Goal: Task Accomplishment & Management: Manage account settings

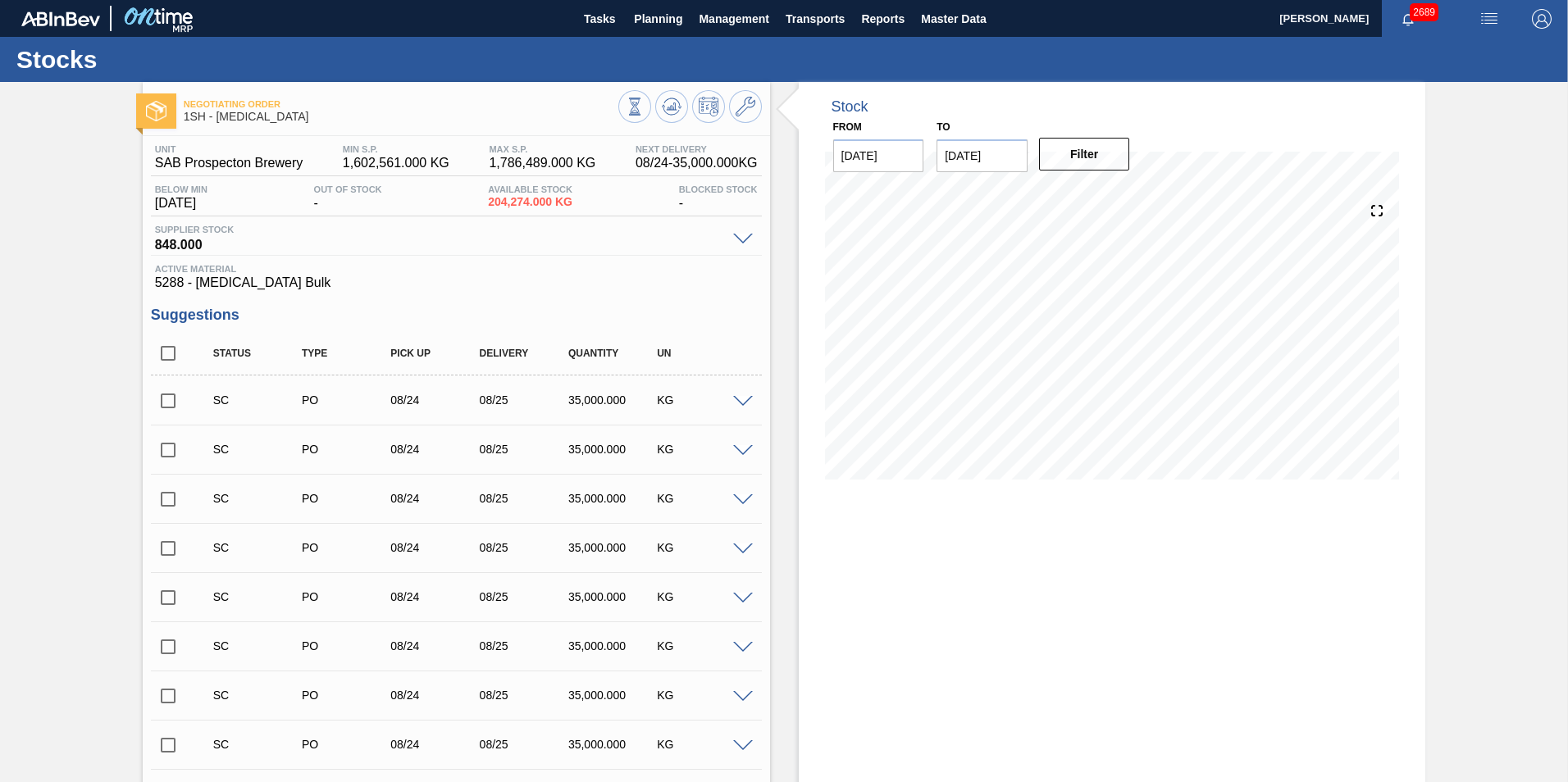
scroll to position [2089, 0]
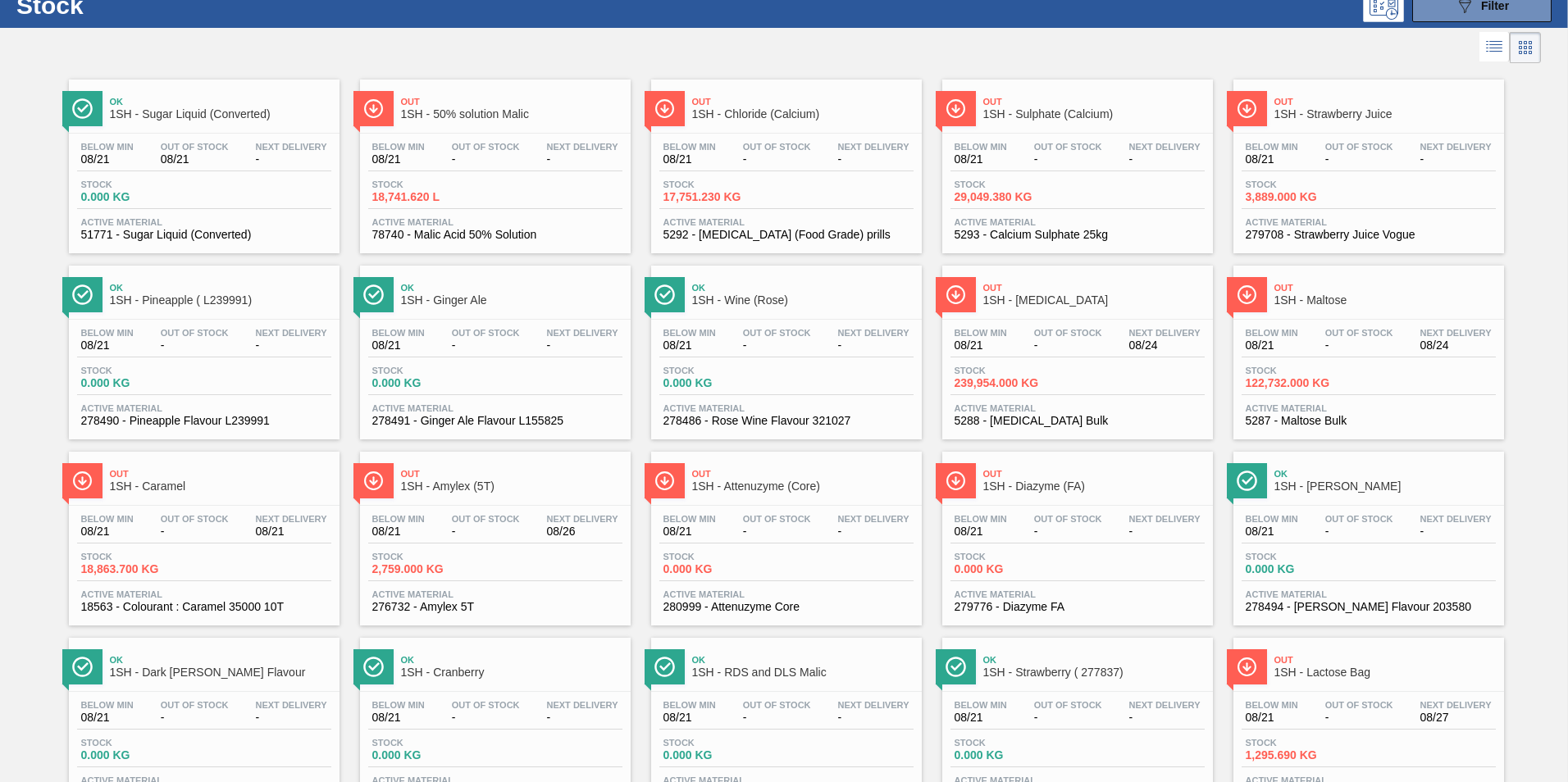
scroll to position [82, 0]
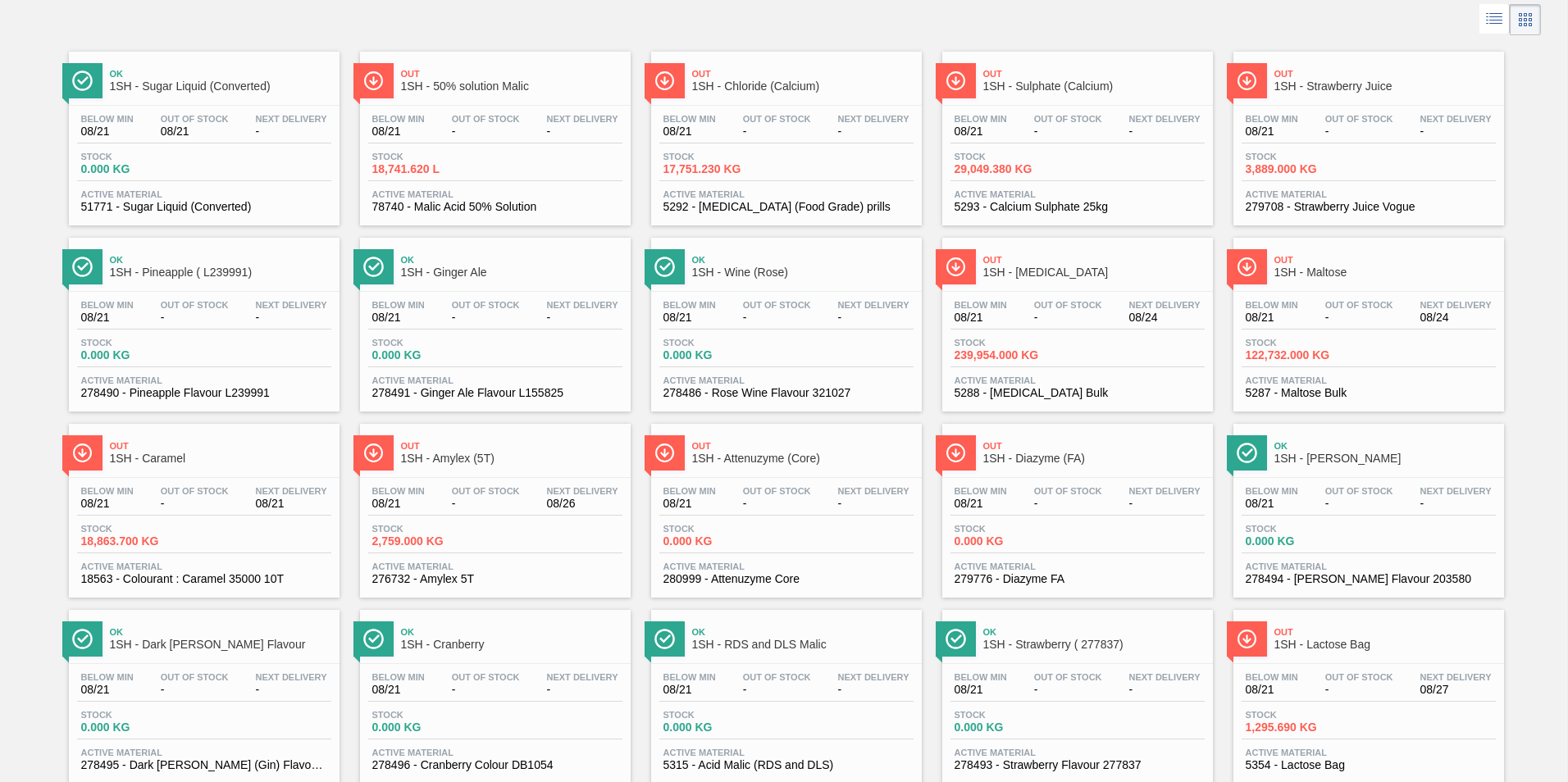
click at [1309, 272] on span "1SH - Maltose" at bounding box center [1386, 272] width 222 height 12
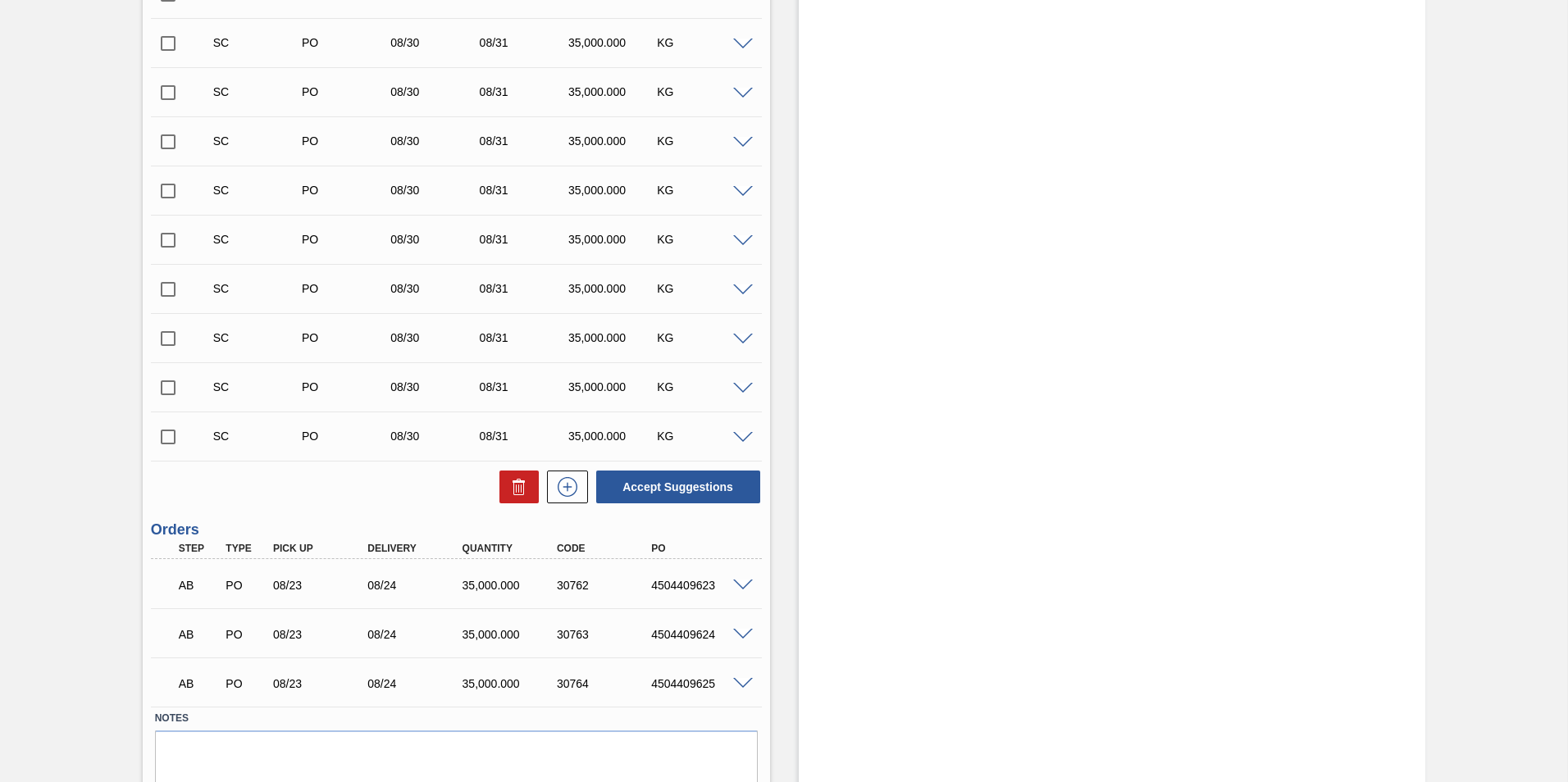
scroll to position [2285, 0]
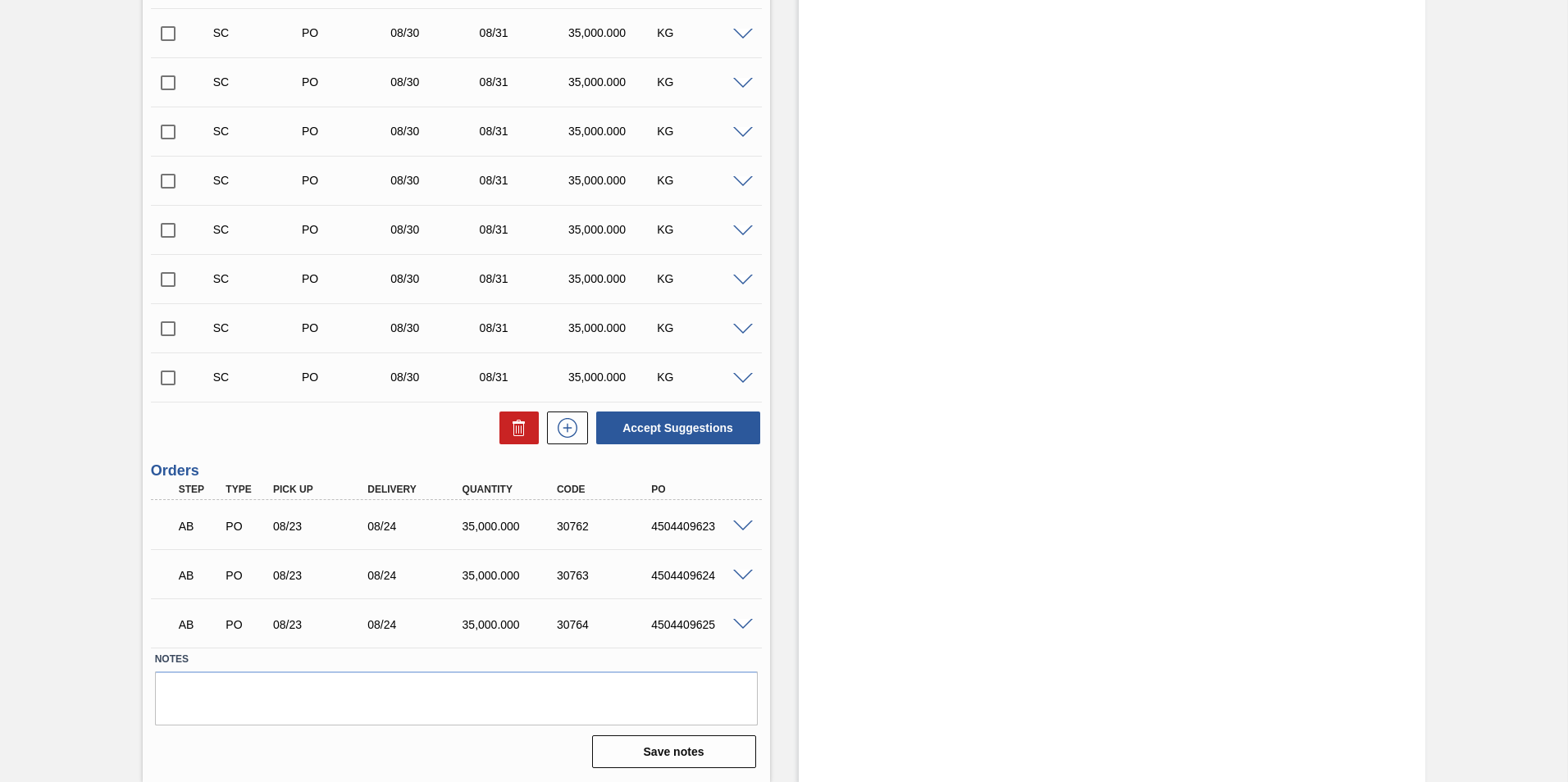
click at [739, 525] on span at bounding box center [743, 526] width 20 height 12
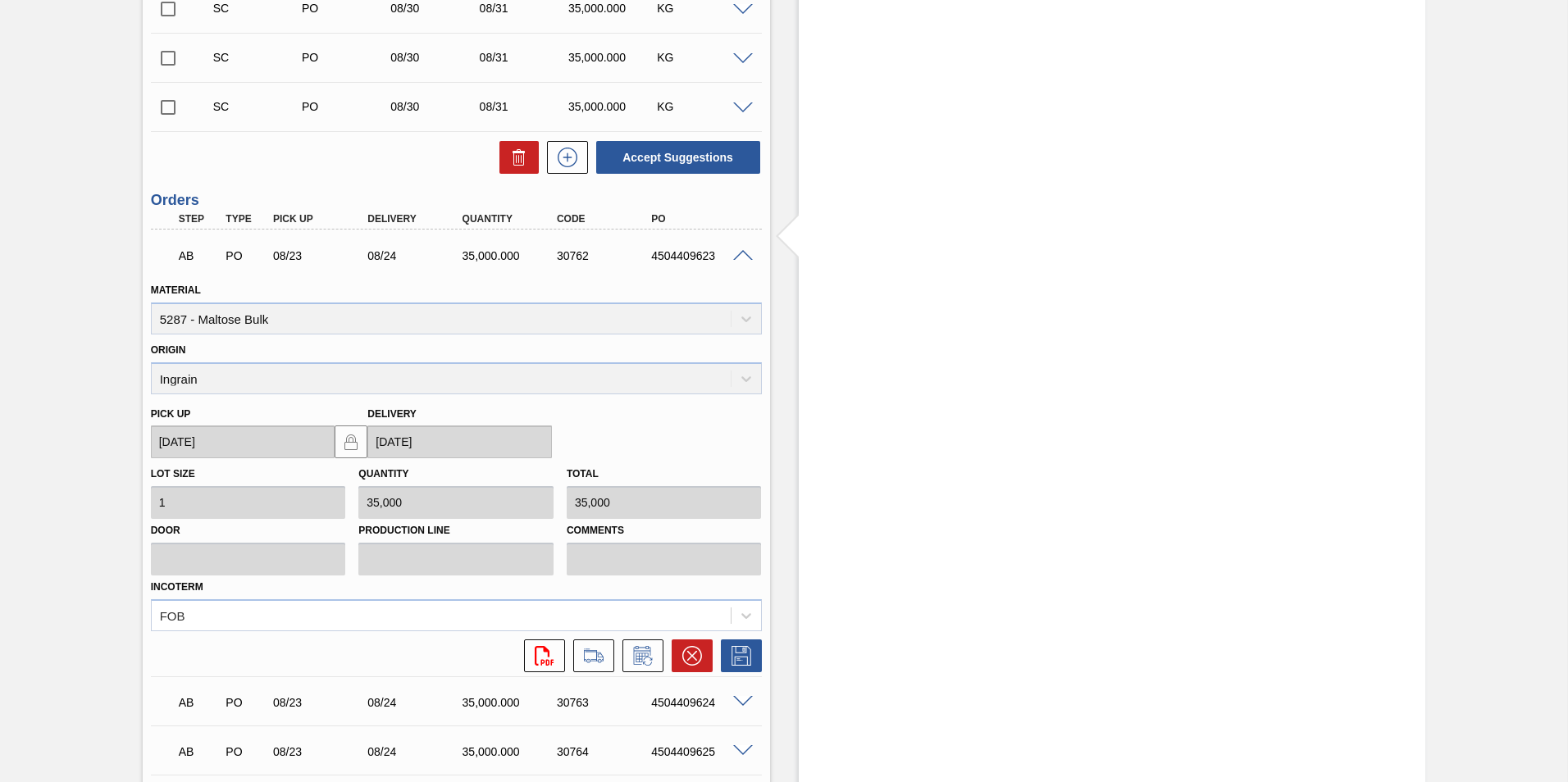
scroll to position [2531, 0]
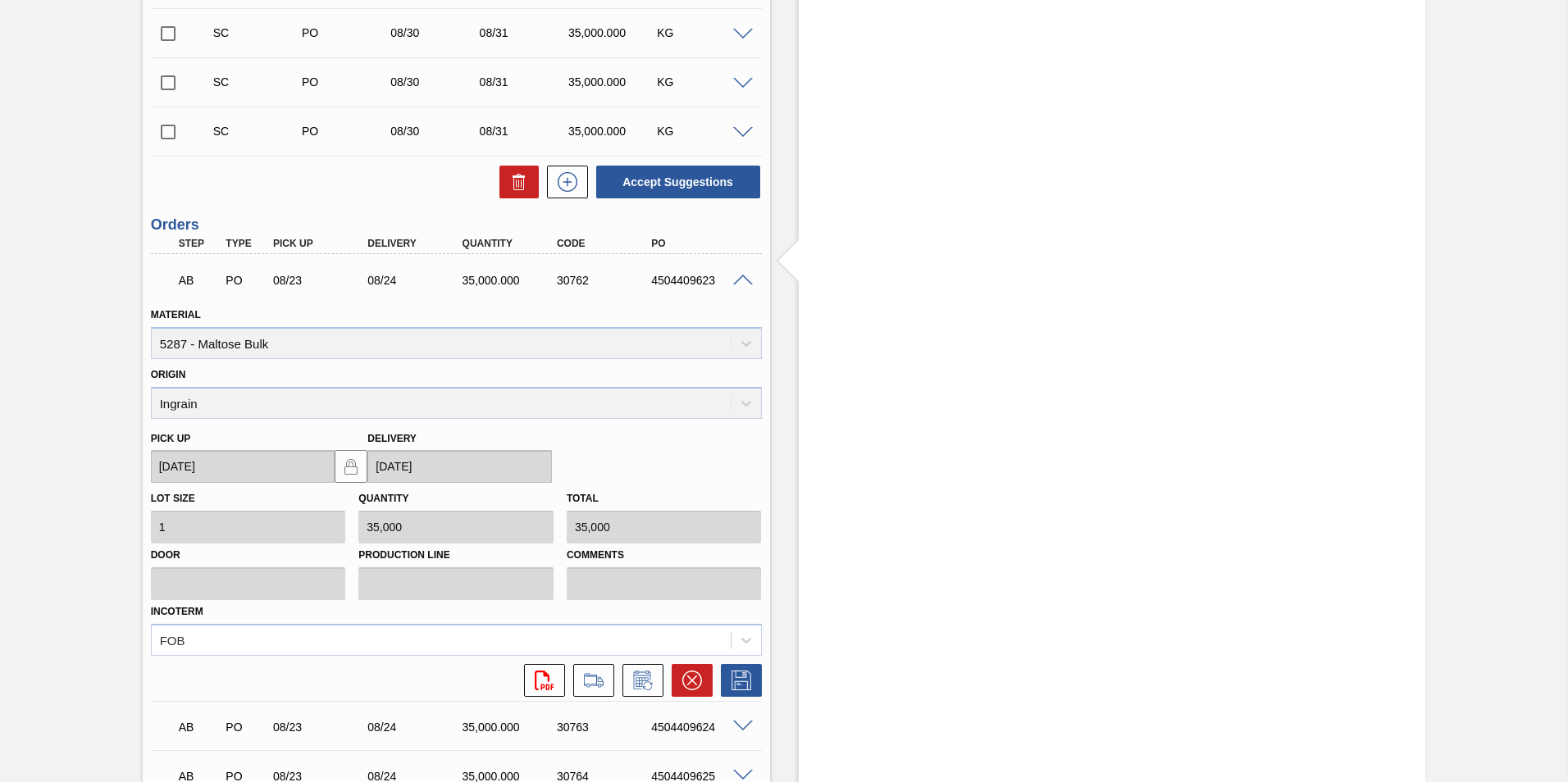
click at [743, 277] on span at bounding box center [743, 281] width 20 height 12
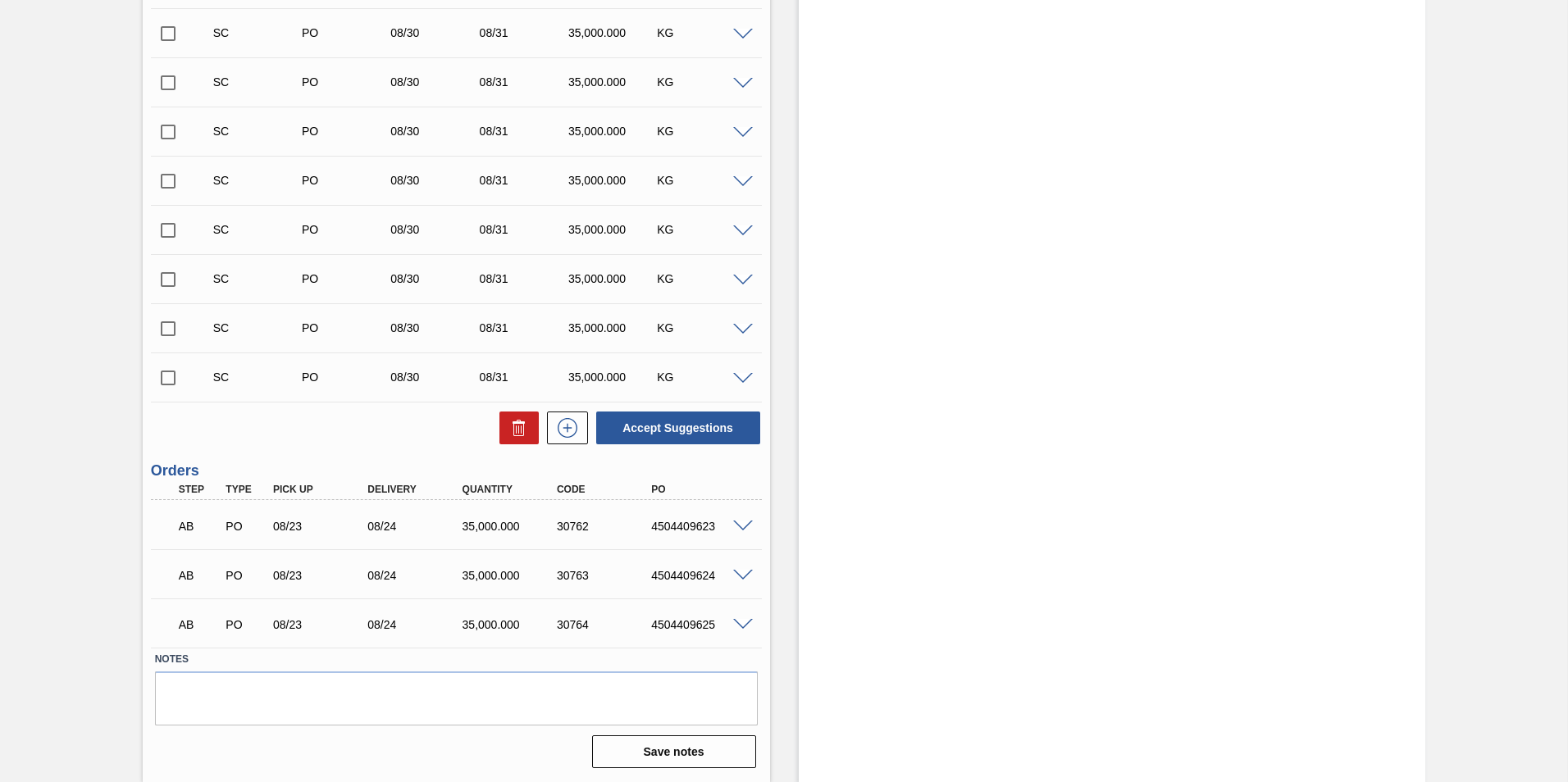
click at [741, 528] on span at bounding box center [743, 526] width 20 height 12
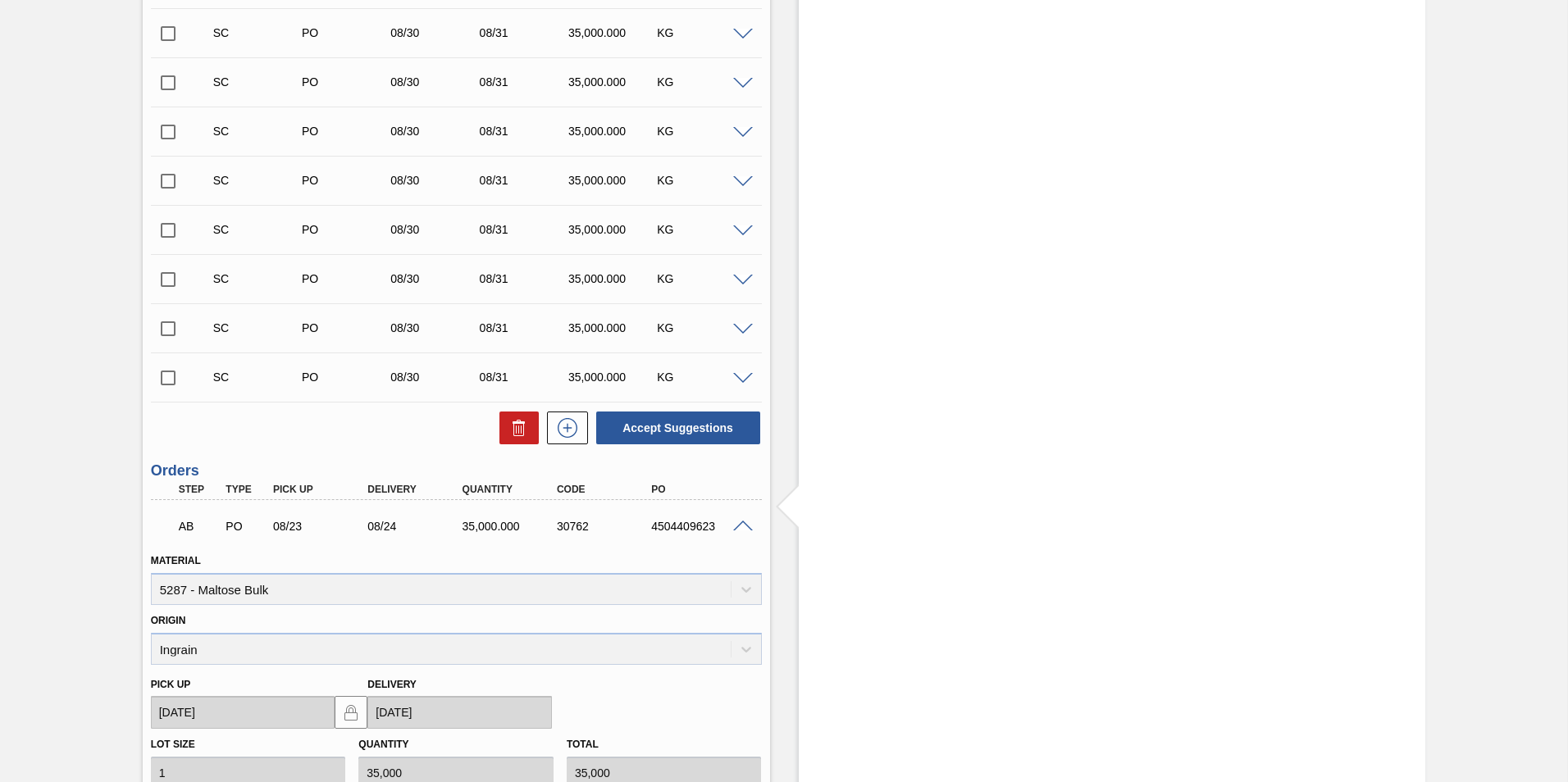
scroll to position [2531, 0]
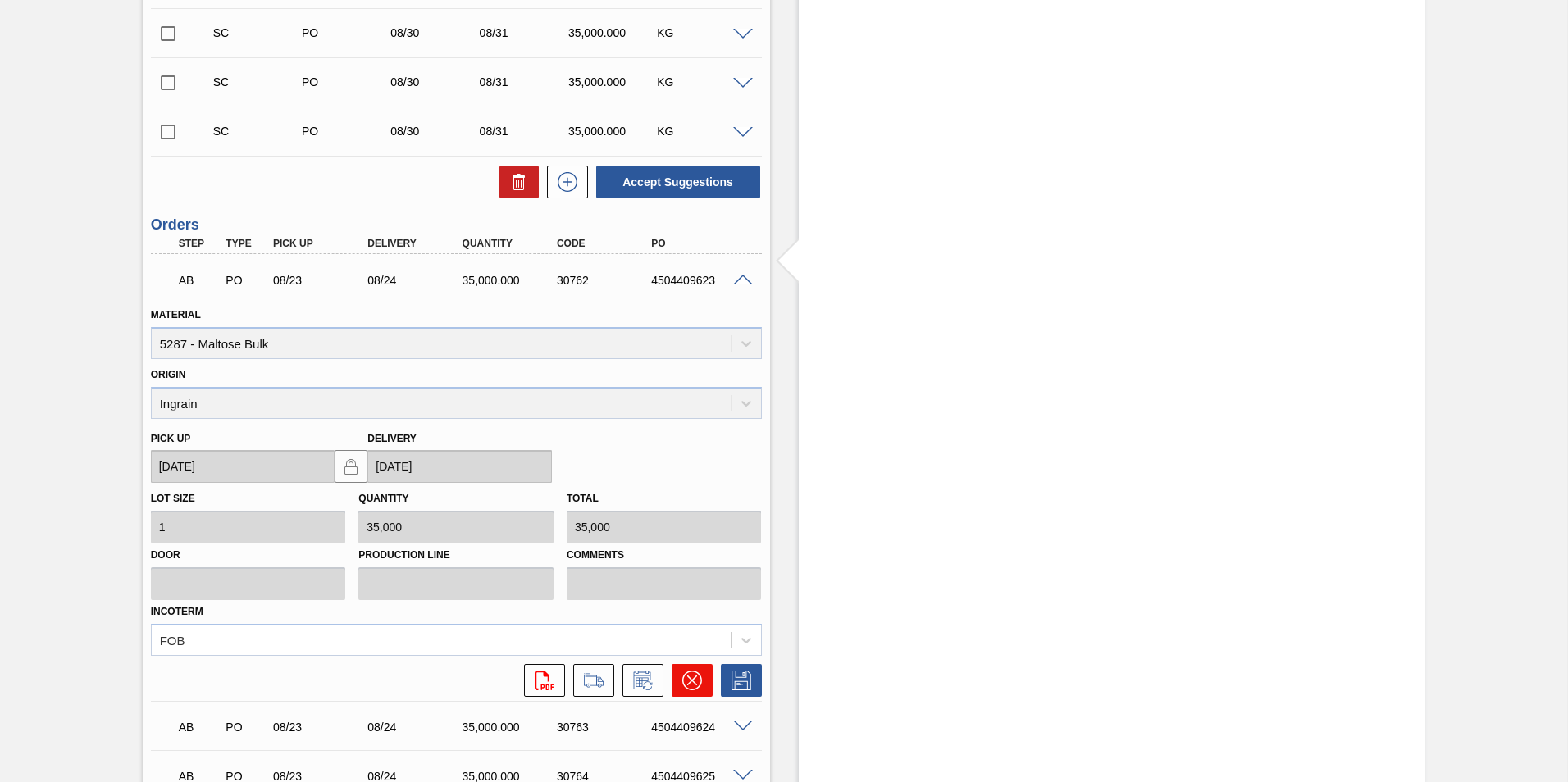
click at [695, 683] on icon at bounding box center [692, 680] width 20 height 20
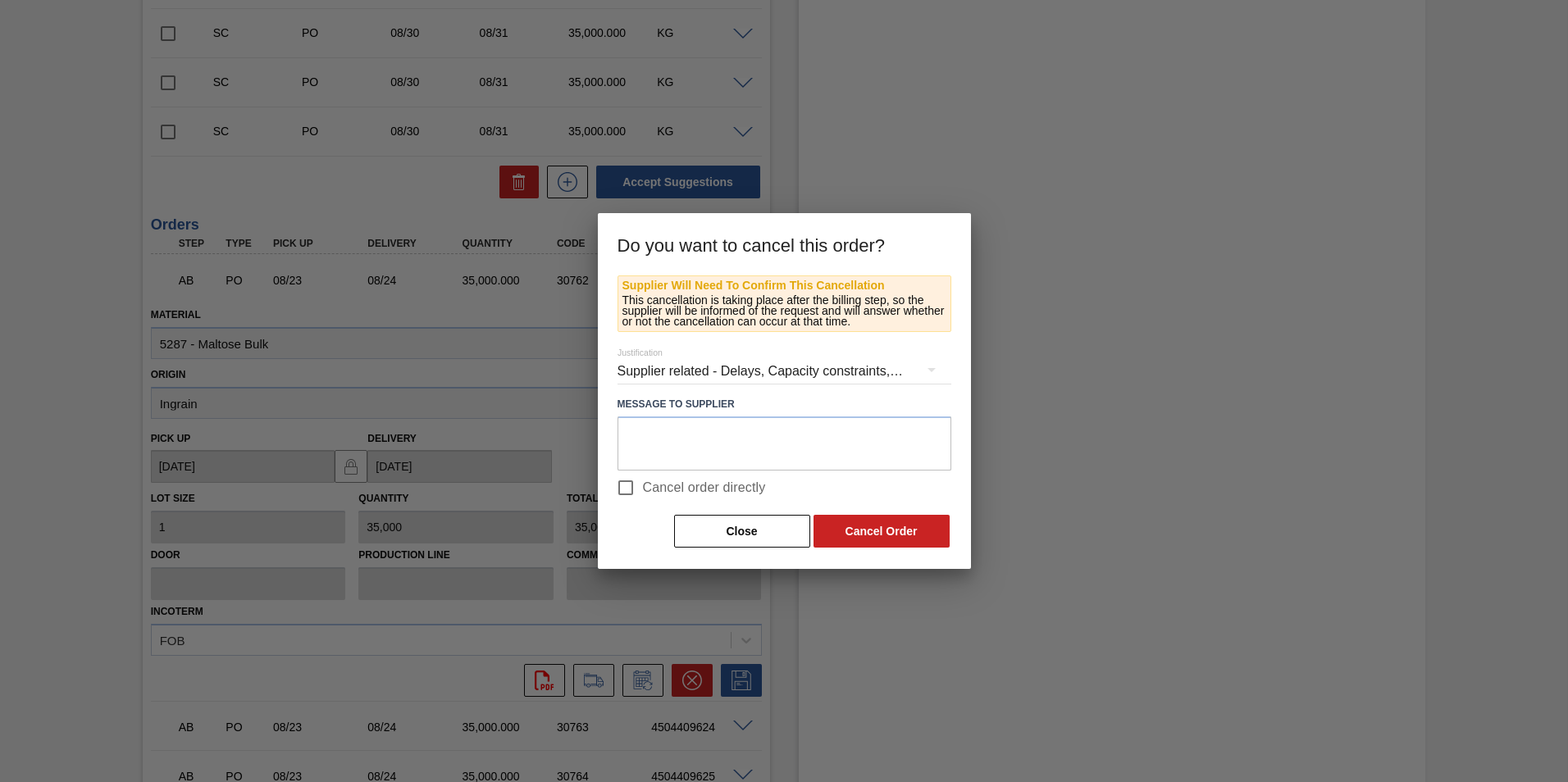
click at [628, 485] on input "Cancel order directly" at bounding box center [626, 487] width 34 height 34
checkbox input "true"
click at [859, 528] on button "Cancel Order" at bounding box center [882, 531] width 136 height 33
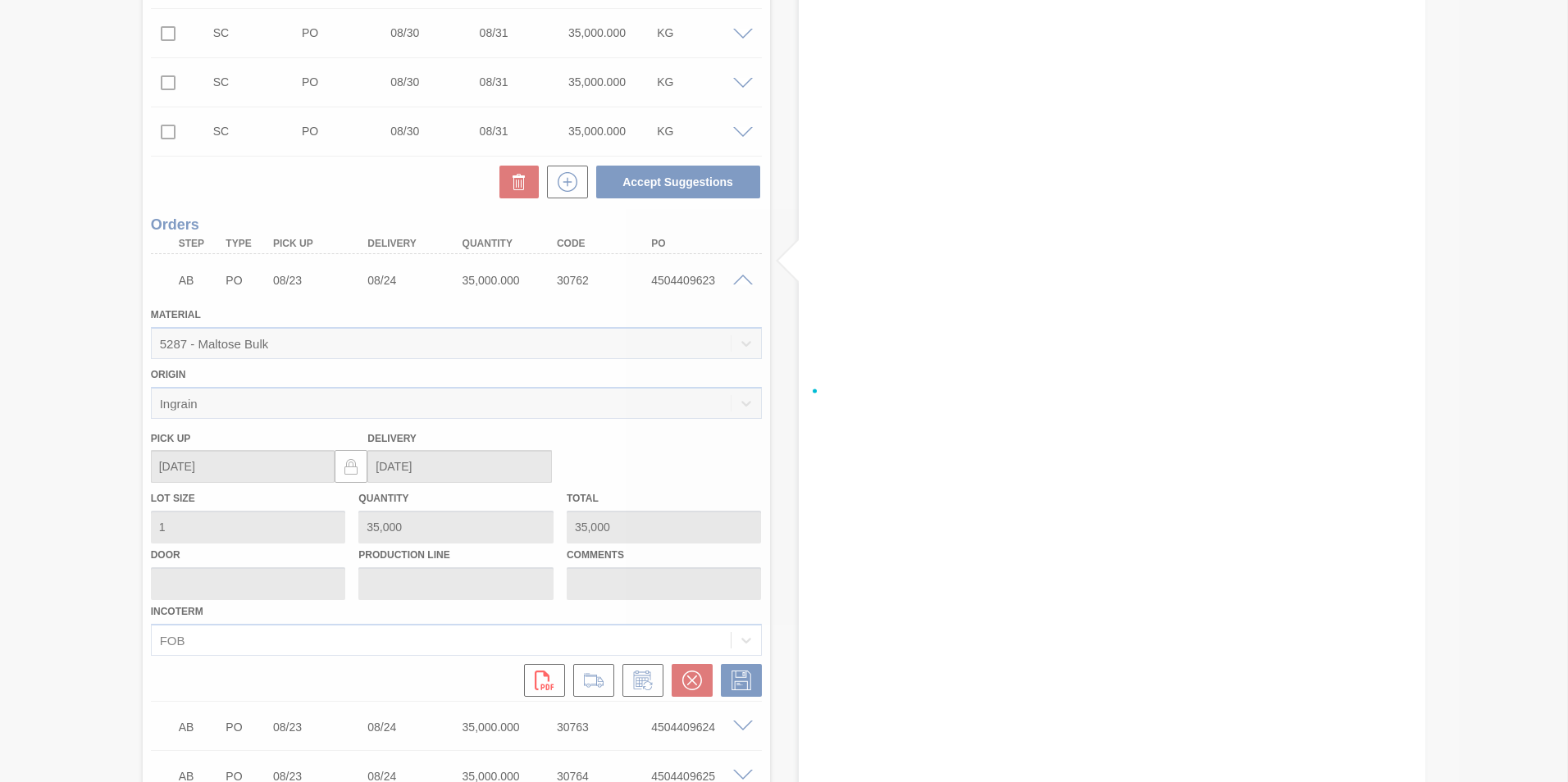
scroll to position [2285, 0]
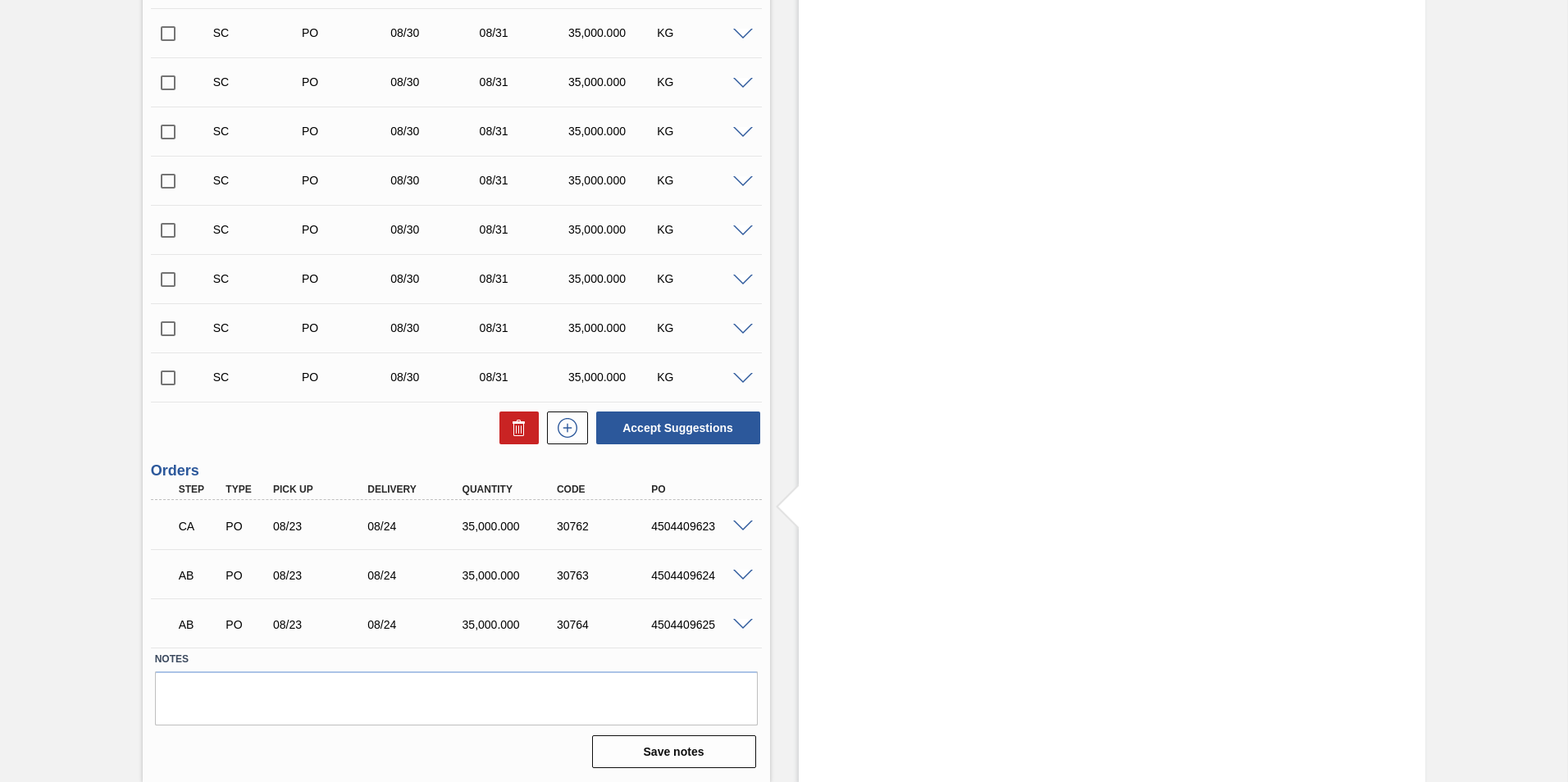
click at [745, 576] on span at bounding box center [743, 575] width 20 height 12
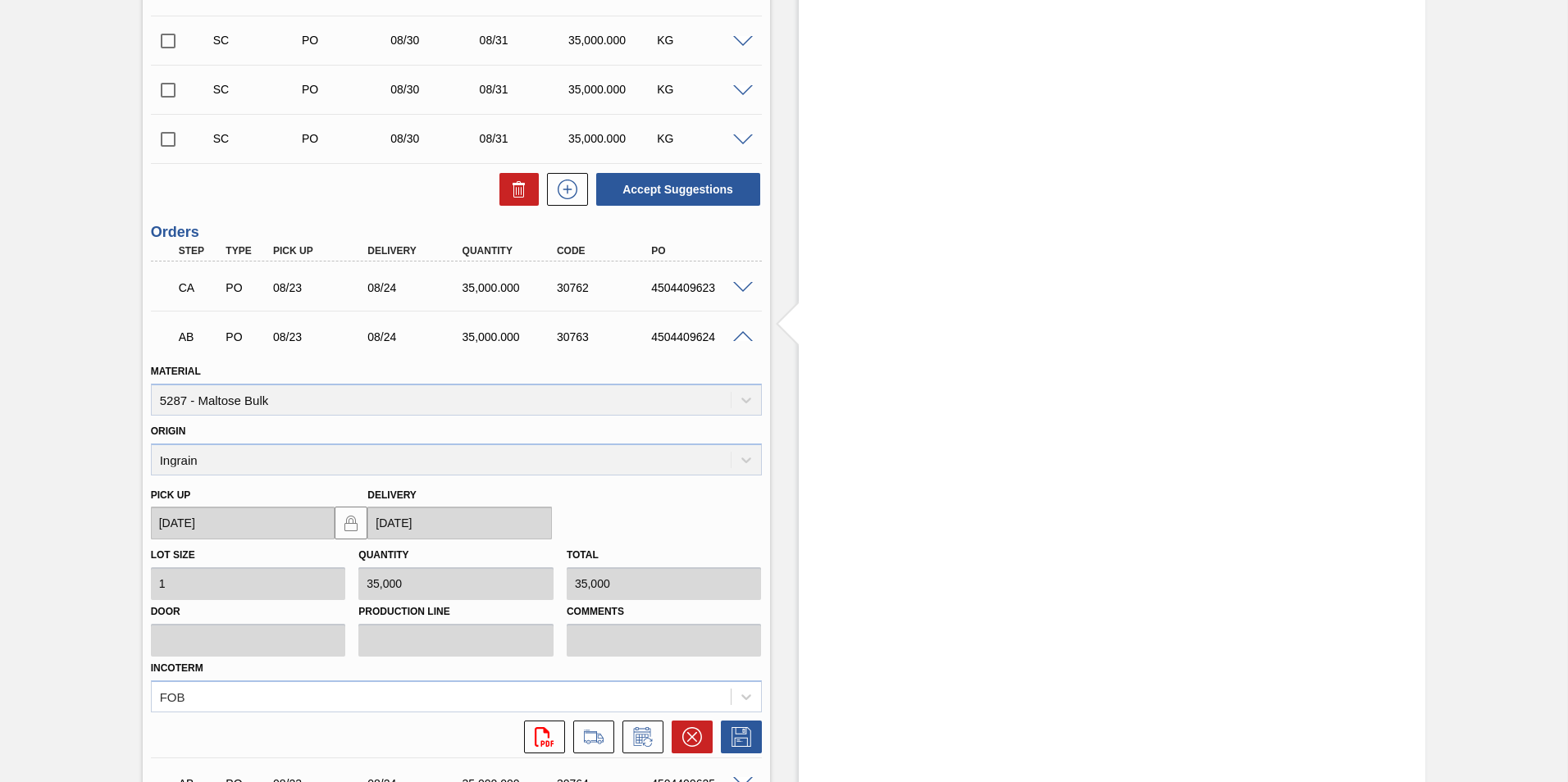
scroll to position [2614, 0]
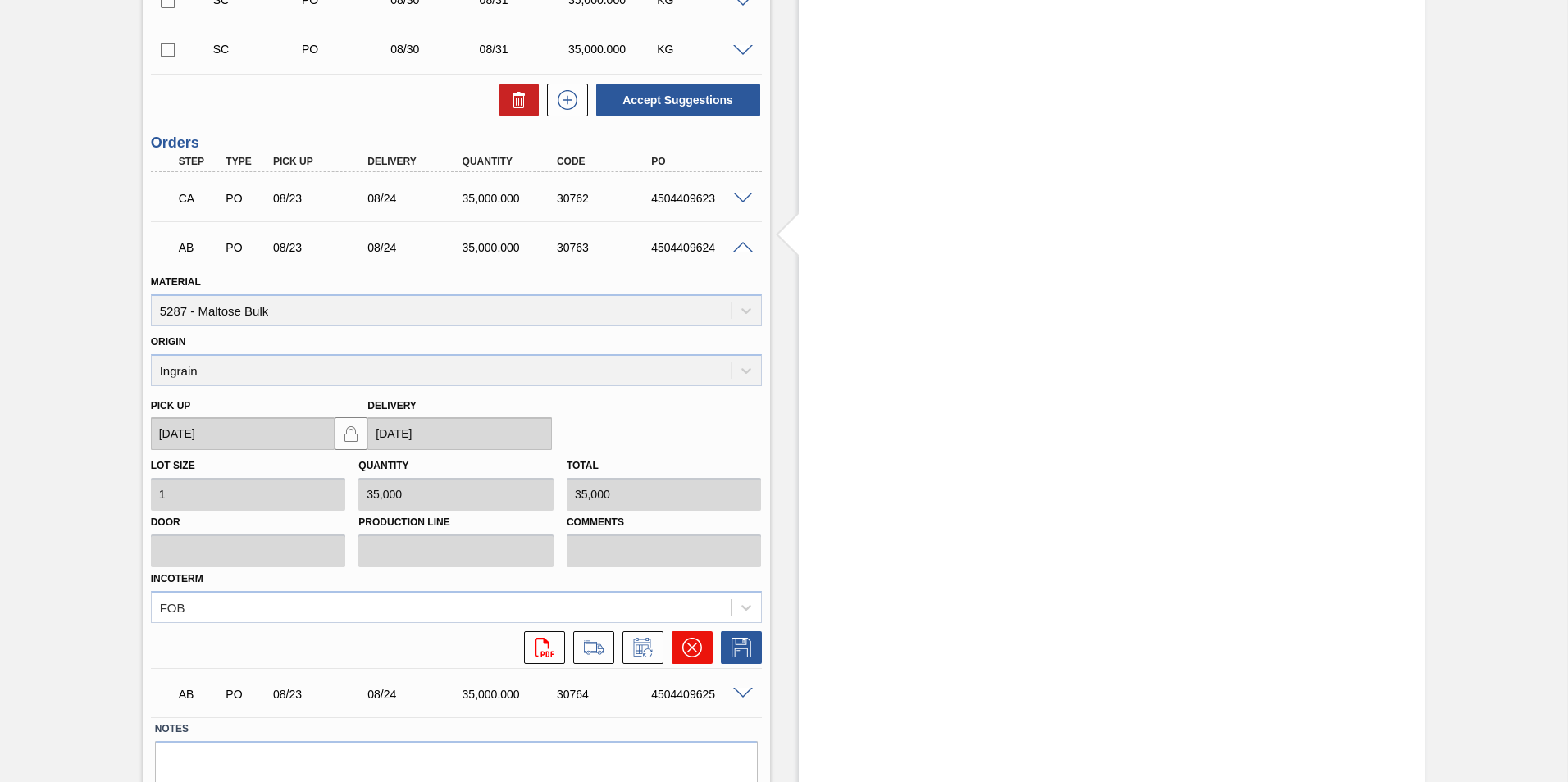
click at [691, 643] on icon at bounding box center [692, 647] width 20 height 20
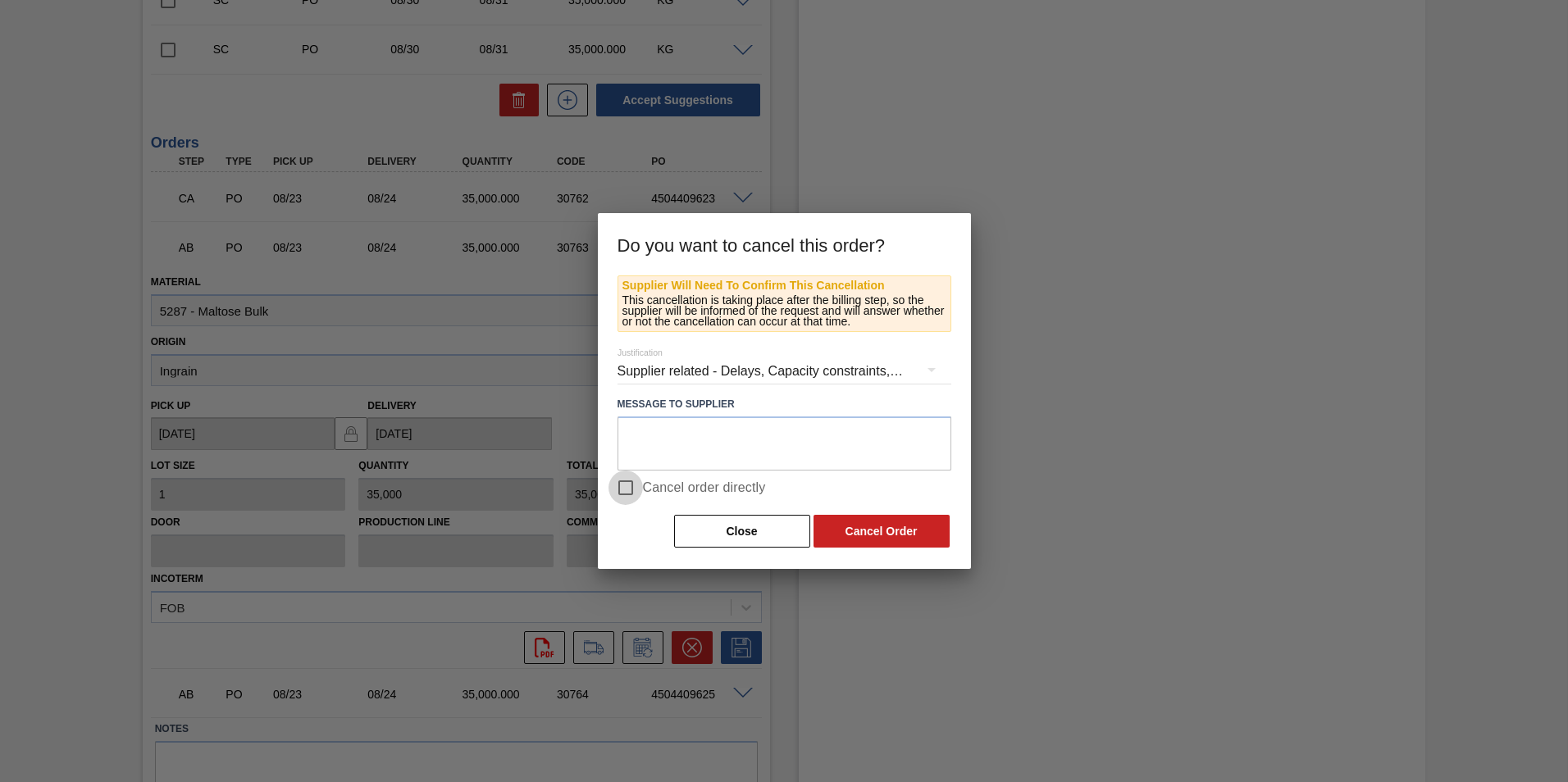
click at [632, 487] on input "Cancel order directly" at bounding box center [626, 487] width 34 height 34
checkbox input "true"
click at [846, 533] on button "Cancel Order" at bounding box center [882, 531] width 136 height 33
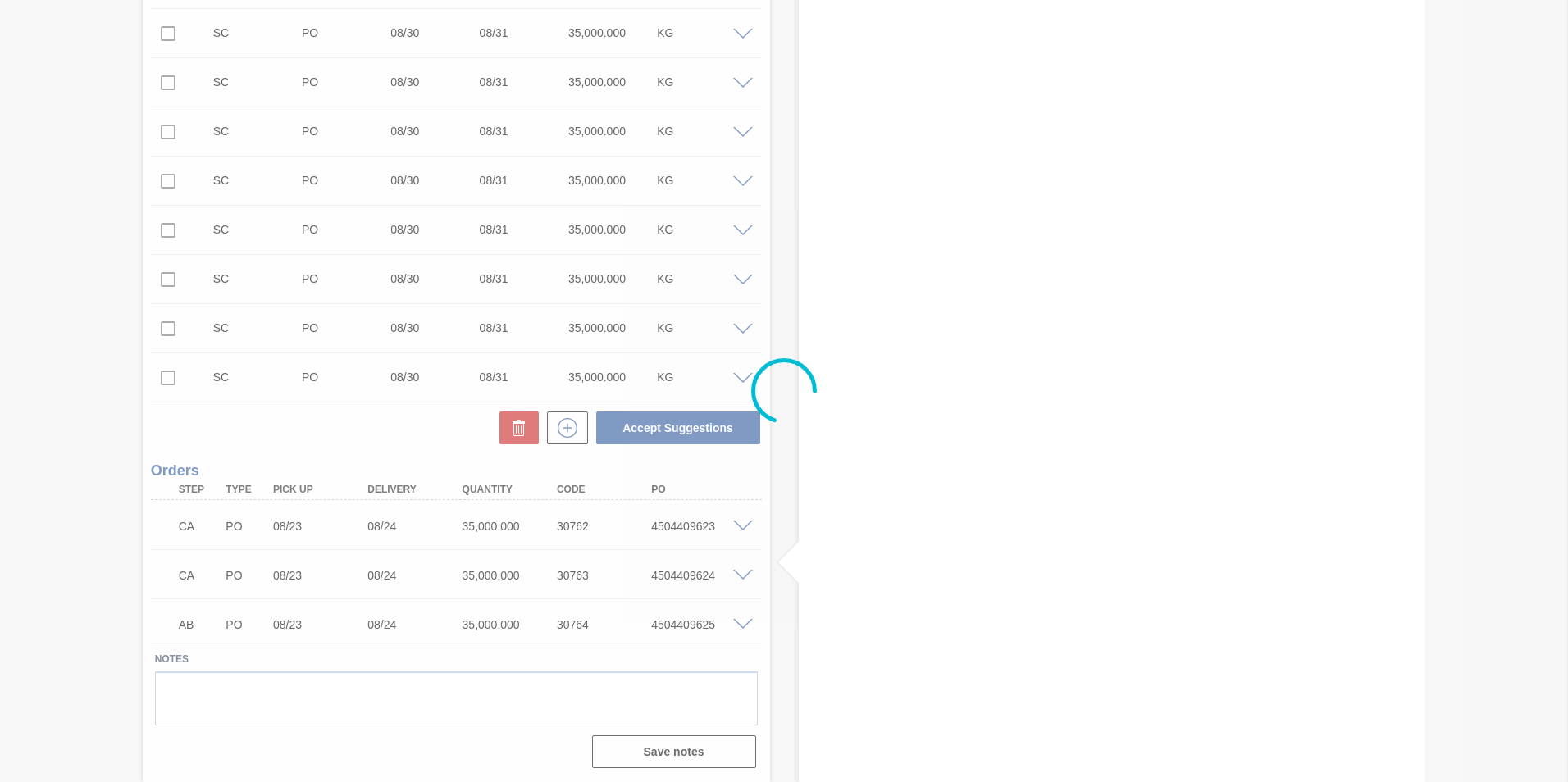
scroll to position [2285, 0]
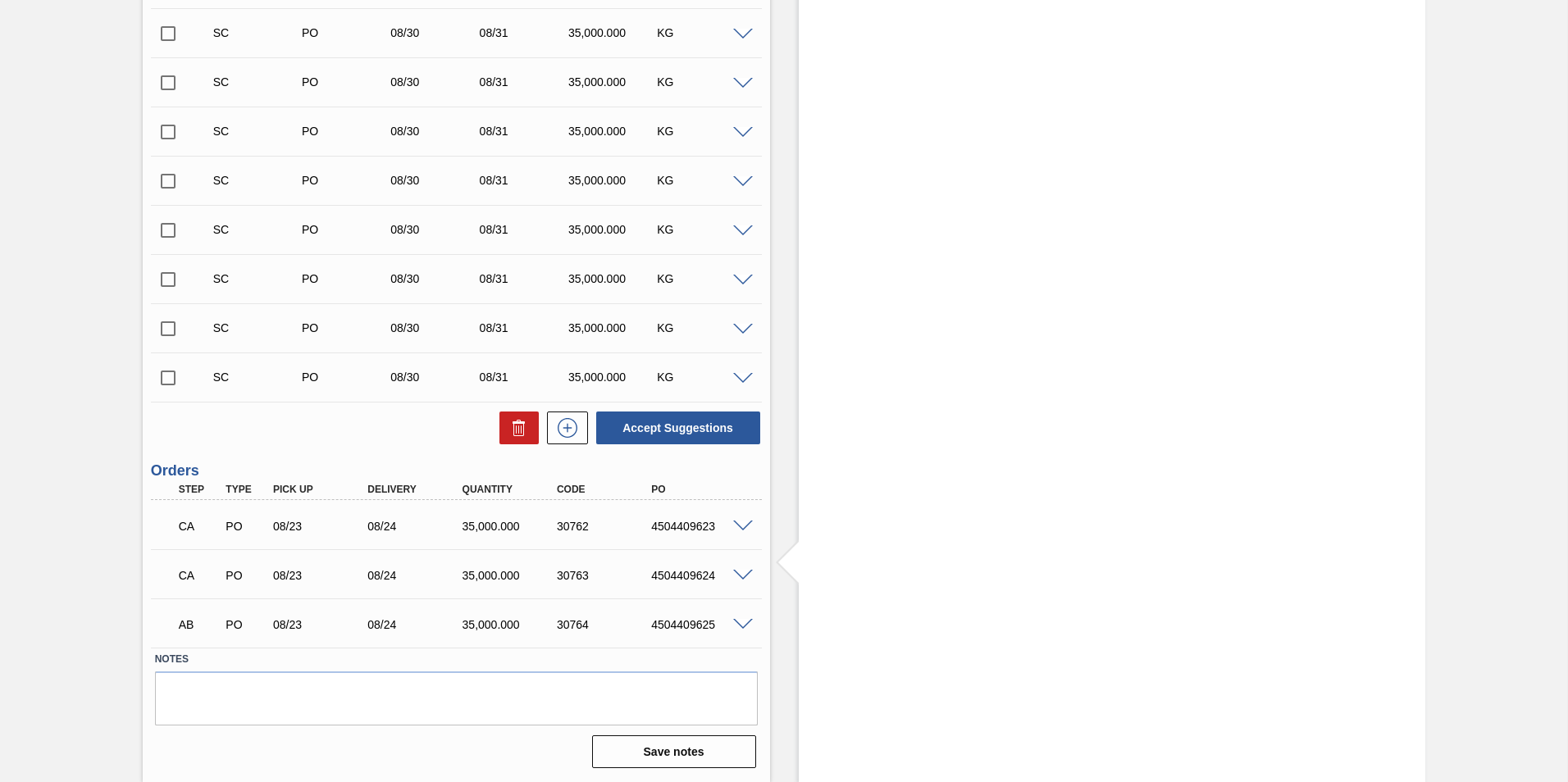
click at [736, 624] on span at bounding box center [743, 624] width 20 height 12
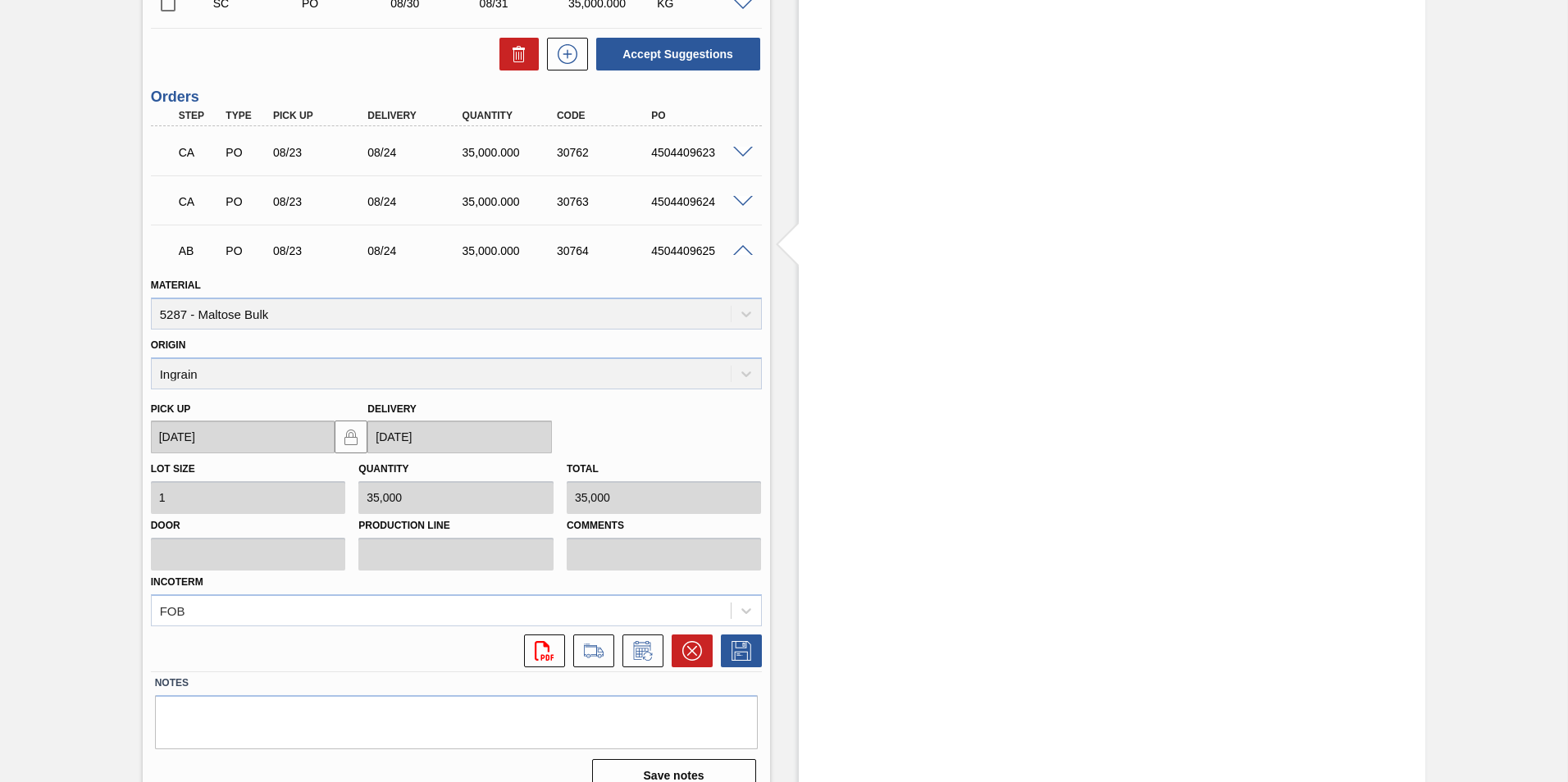
scroll to position [2683, 0]
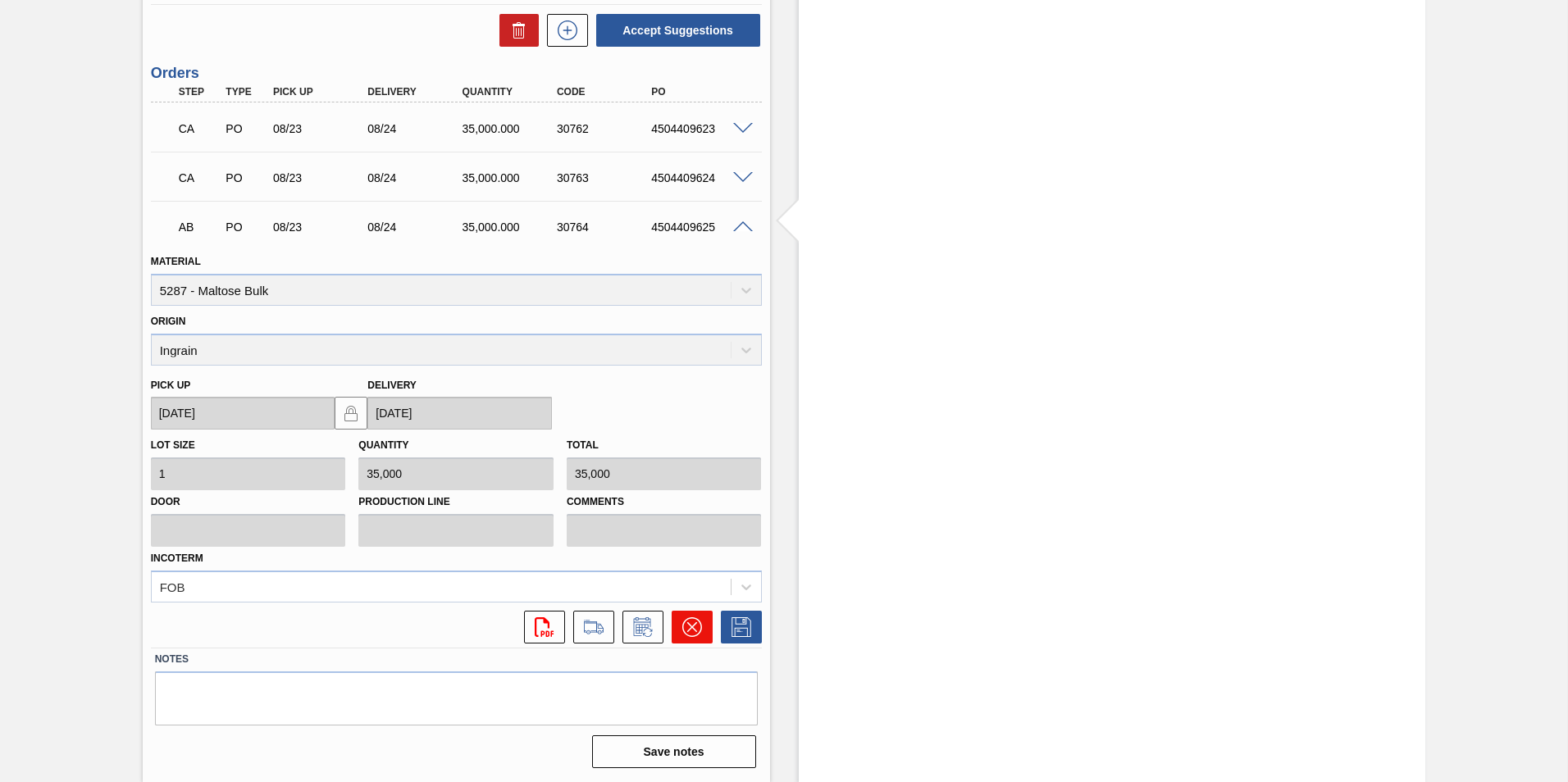
click at [692, 624] on icon at bounding box center [691, 627] width 10 height 10
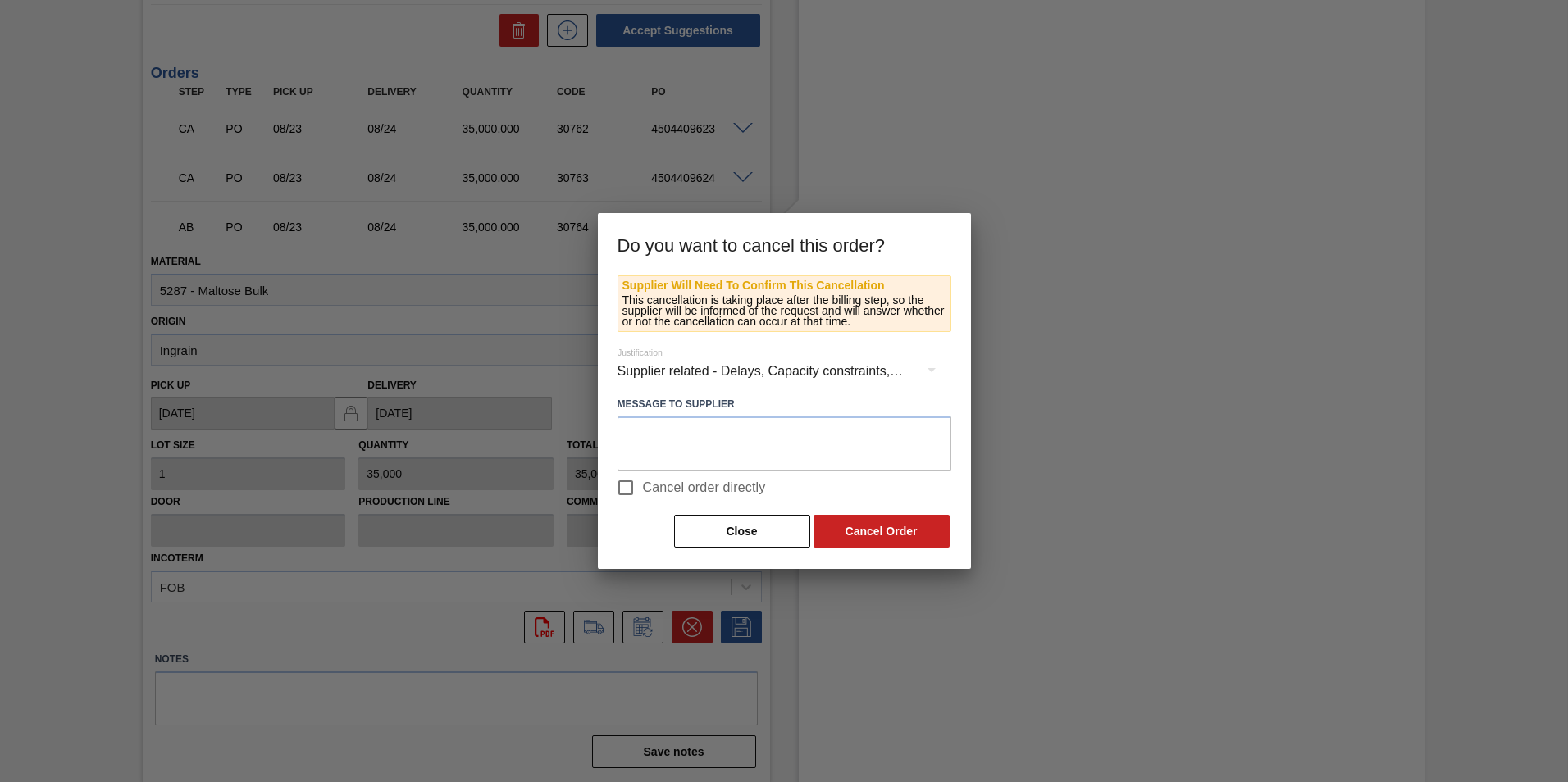
click at [622, 483] on input "Cancel order directly" at bounding box center [626, 487] width 34 height 34
checkbox input "true"
click at [885, 532] on button "Cancel Order" at bounding box center [882, 531] width 136 height 33
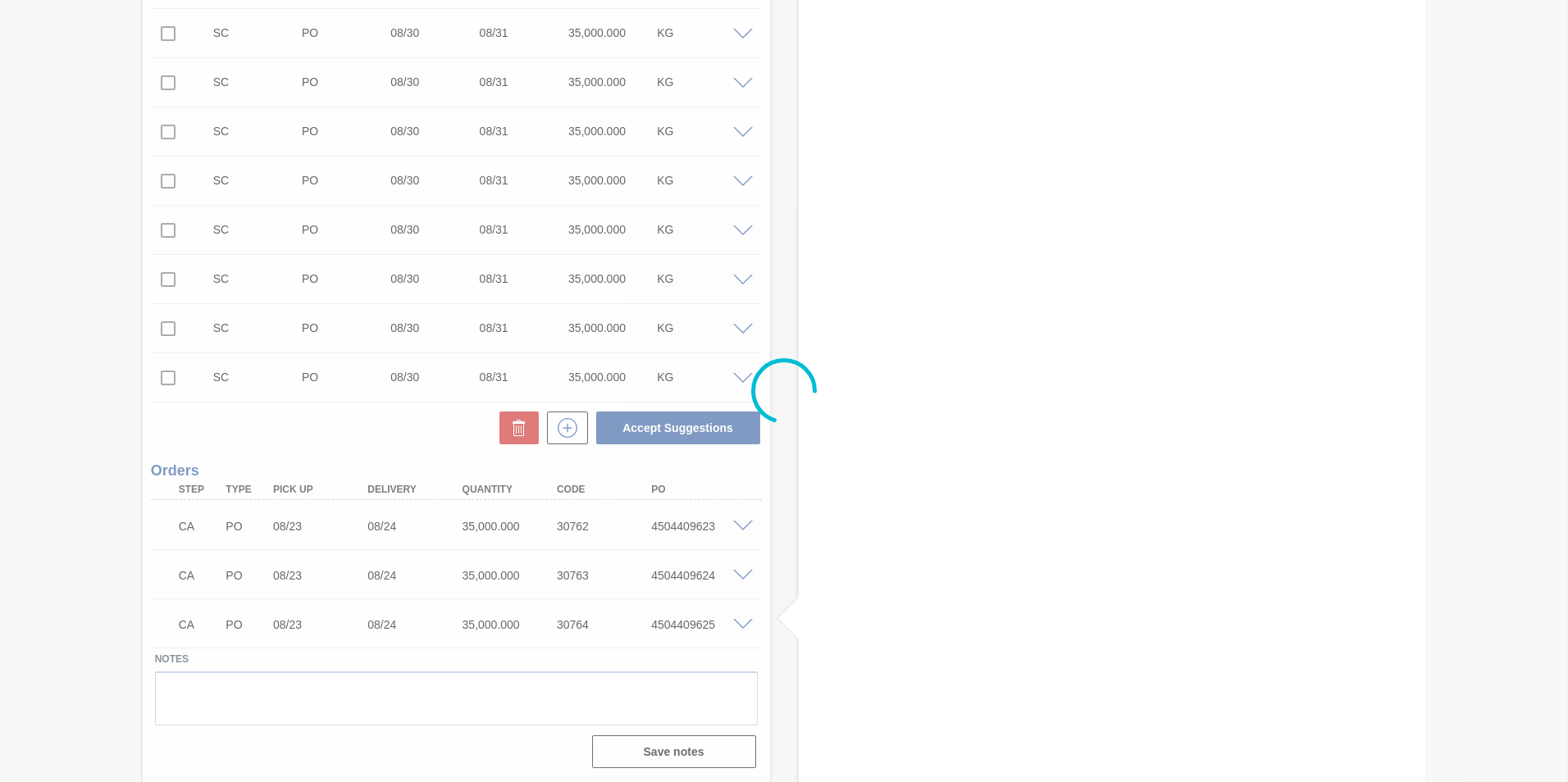
scroll to position [2285, 0]
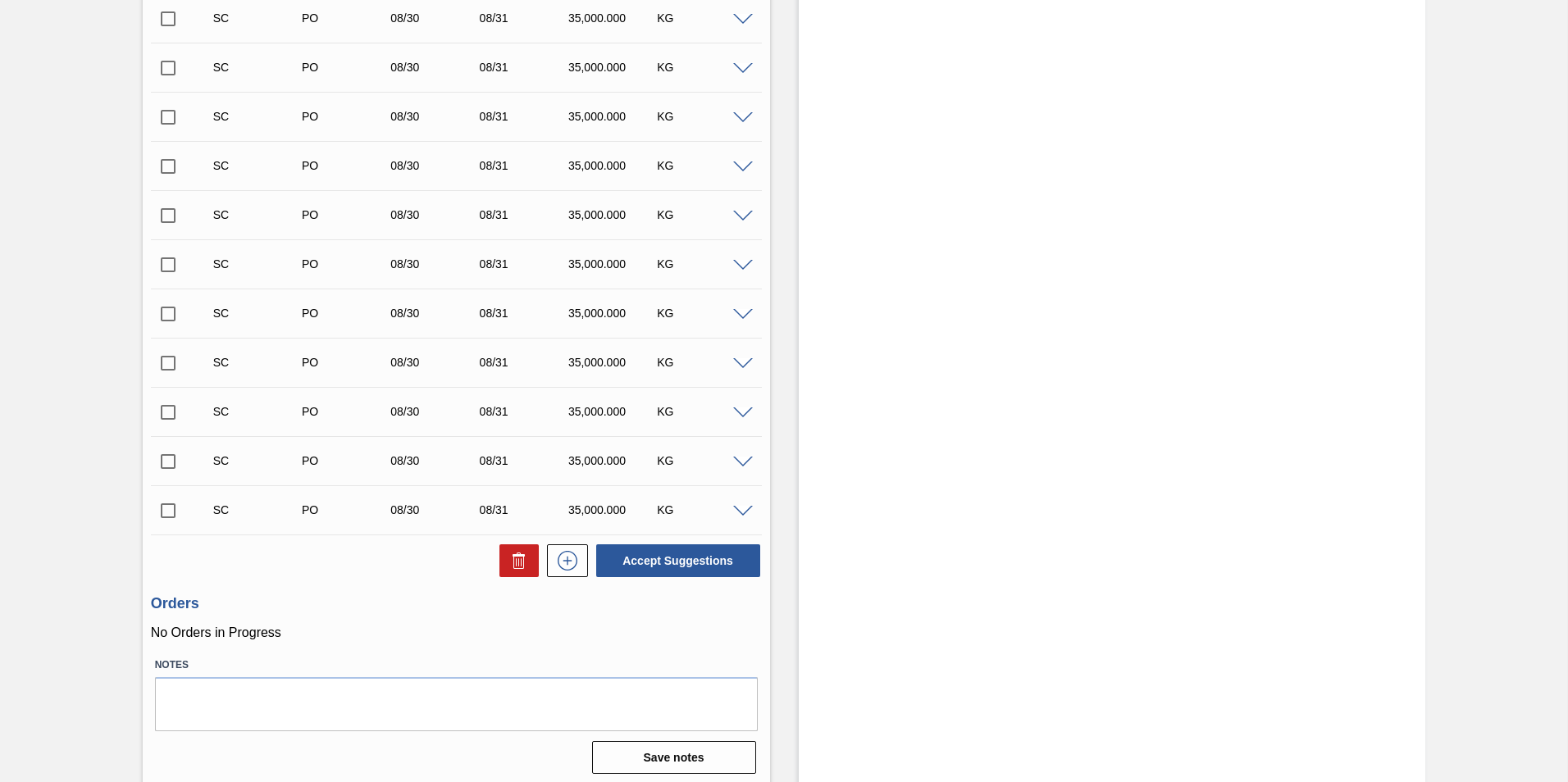
scroll to position [2159, 0]
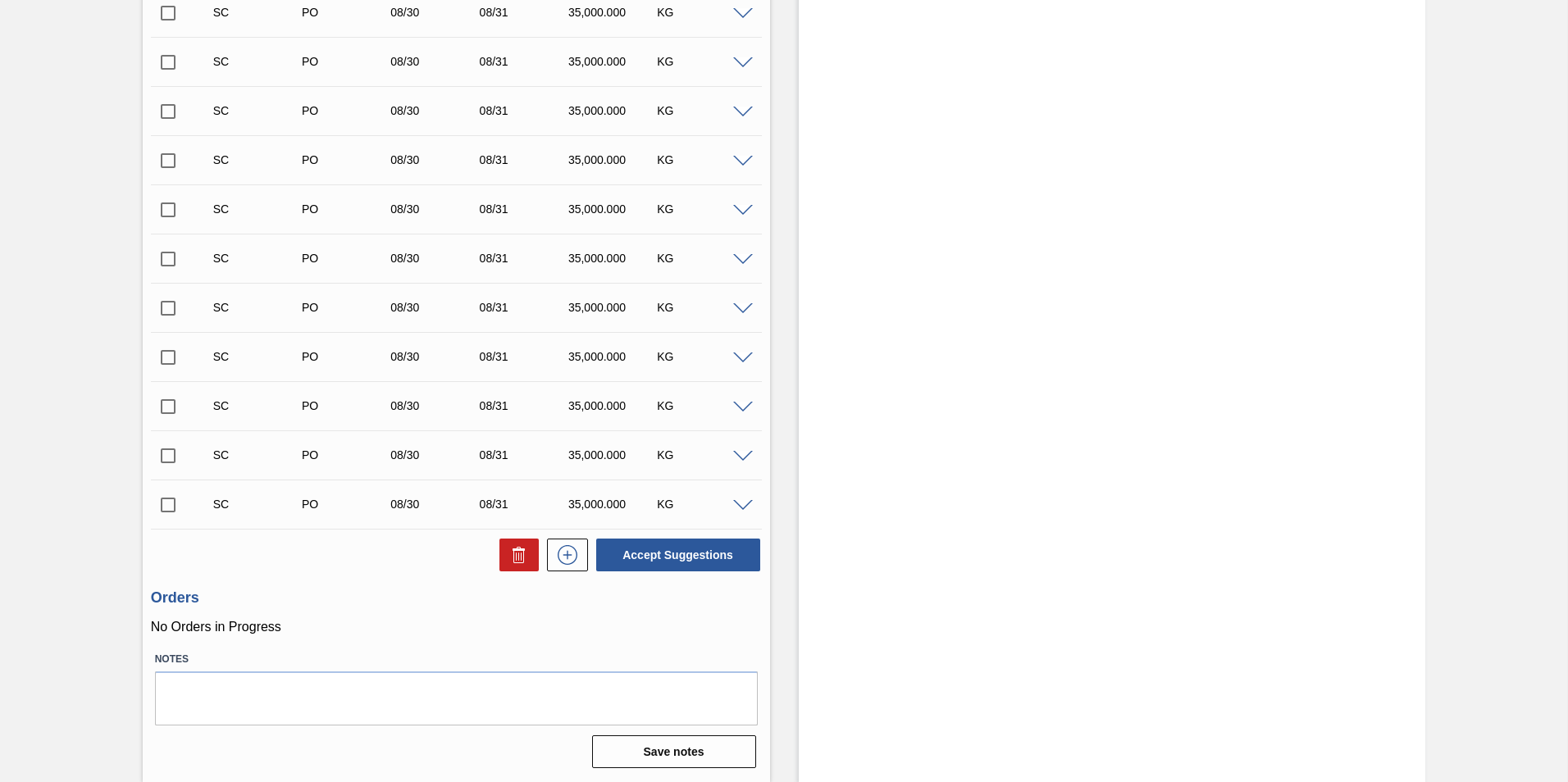
click at [167, 505] on input "checkbox" at bounding box center [168, 505] width 34 height 34
click at [662, 556] on button "Accept Suggestions" at bounding box center [678, 555] width 164 height 33
checkbox input "false"
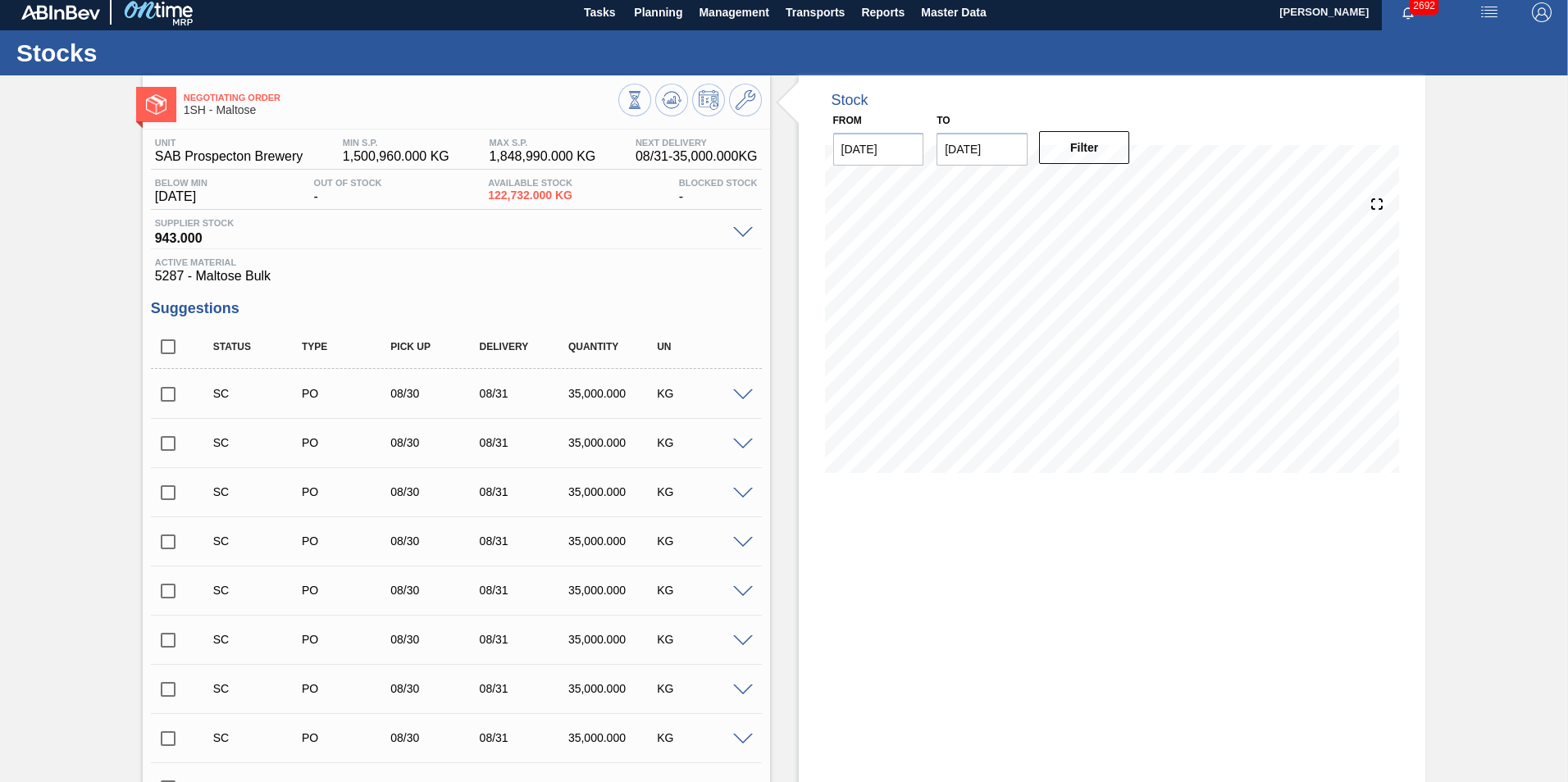
scroll to position [0, 0]
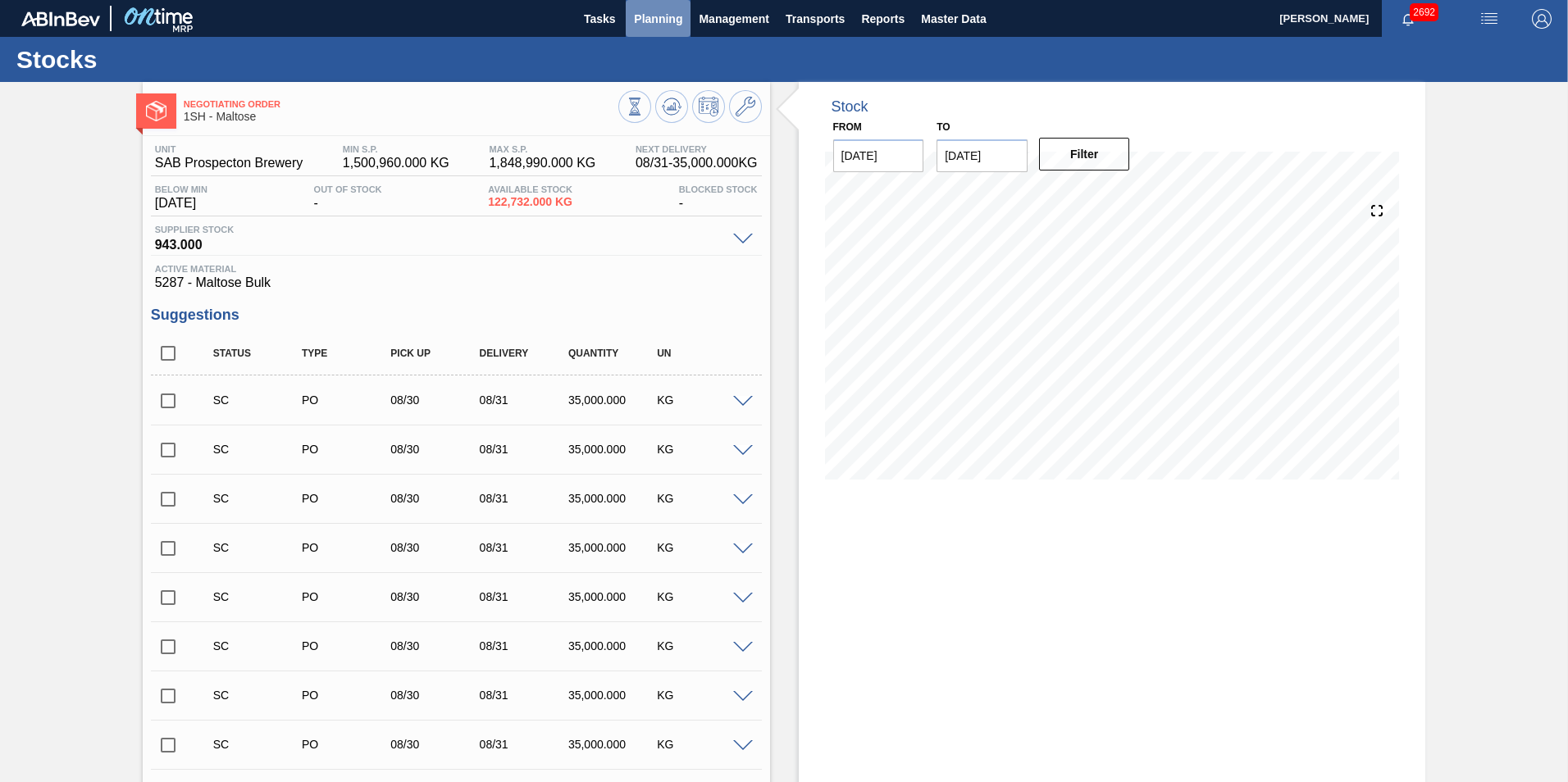
click at [660, 18] on span "Planning" at bounding box center [658, 19] width 48 height 20
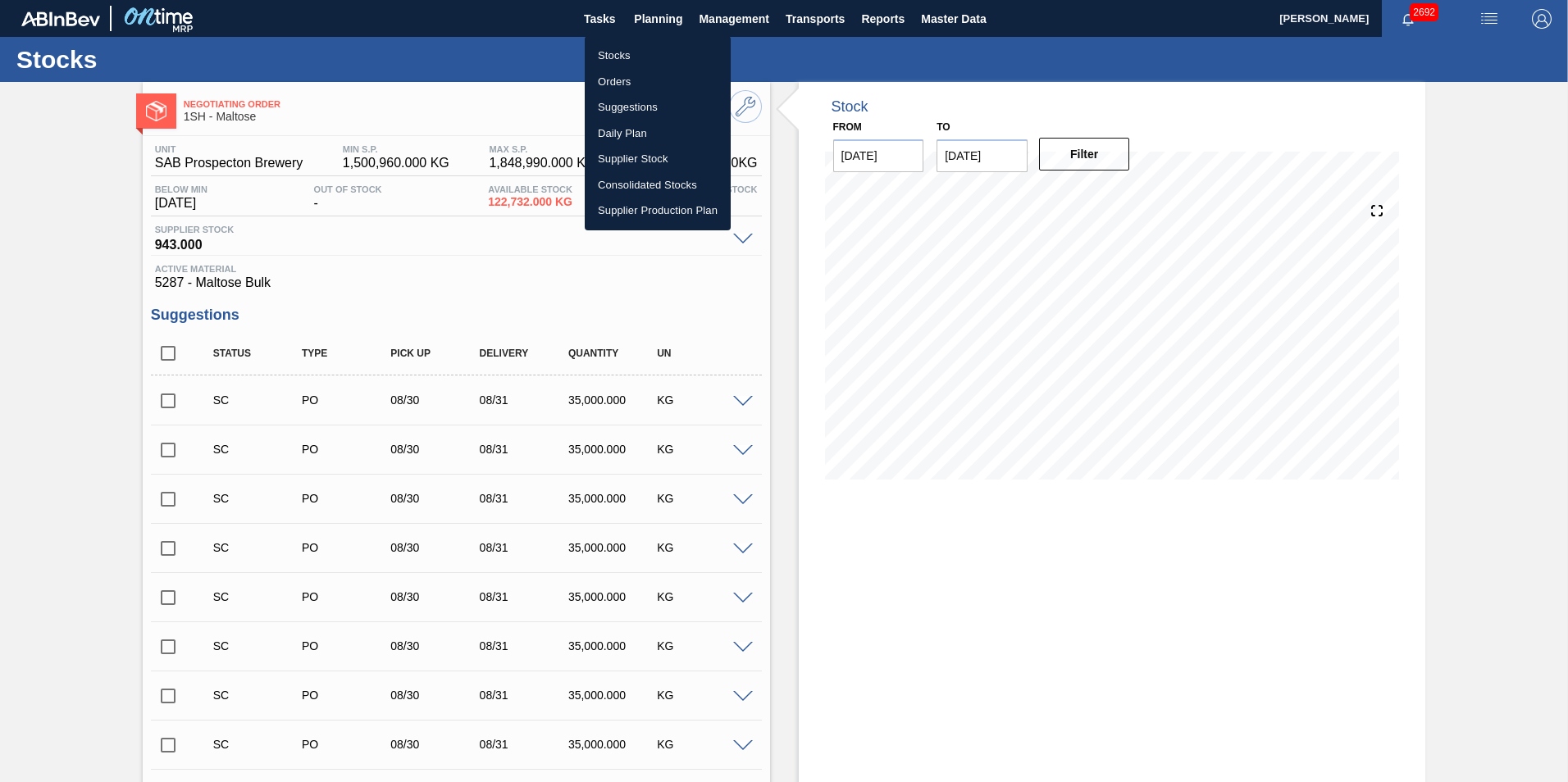
click at [619, 57] on li "Stocks" at bounding box center [658, 56] width 146 height 26
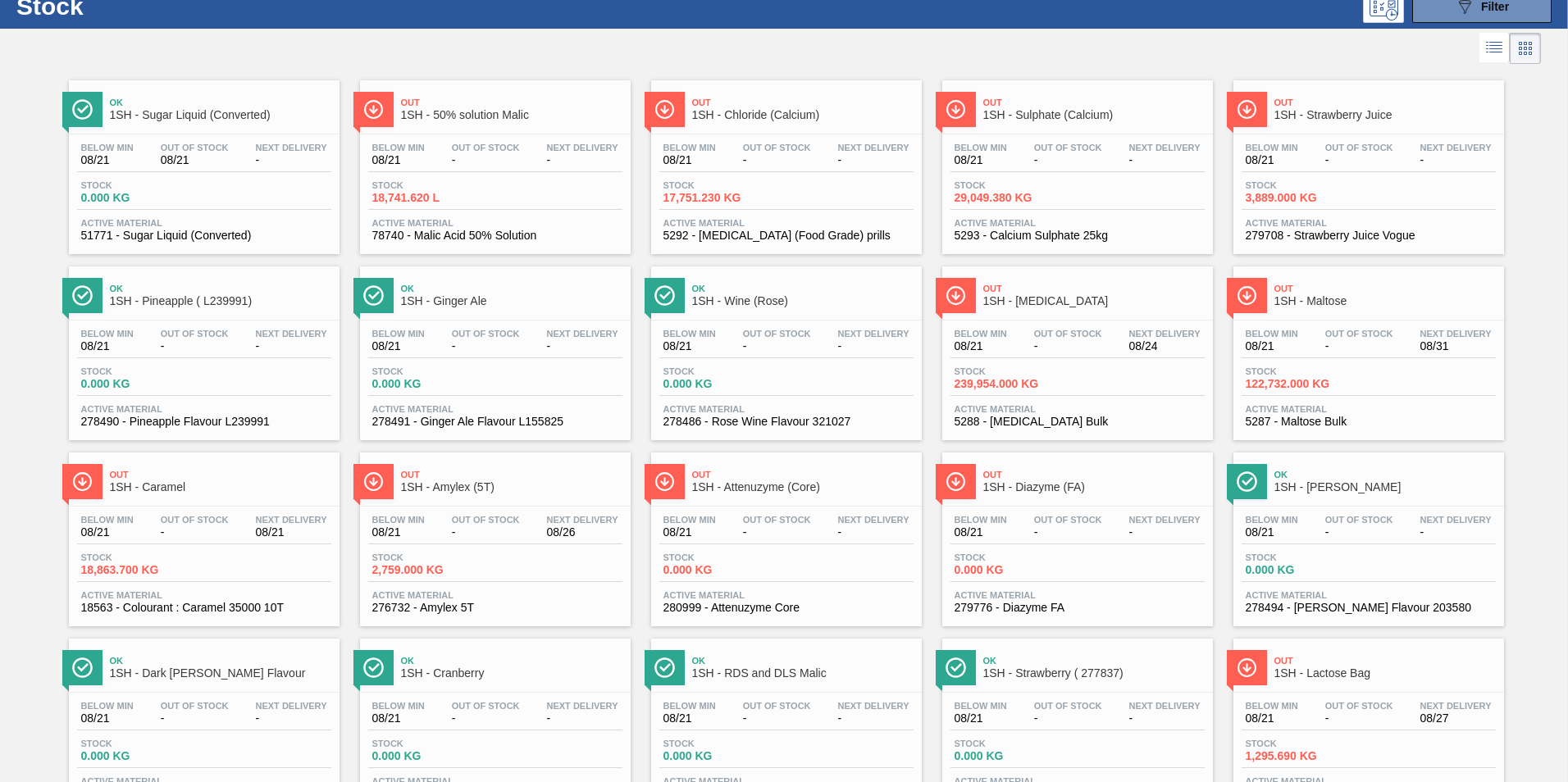
scroll to position [82, 0]
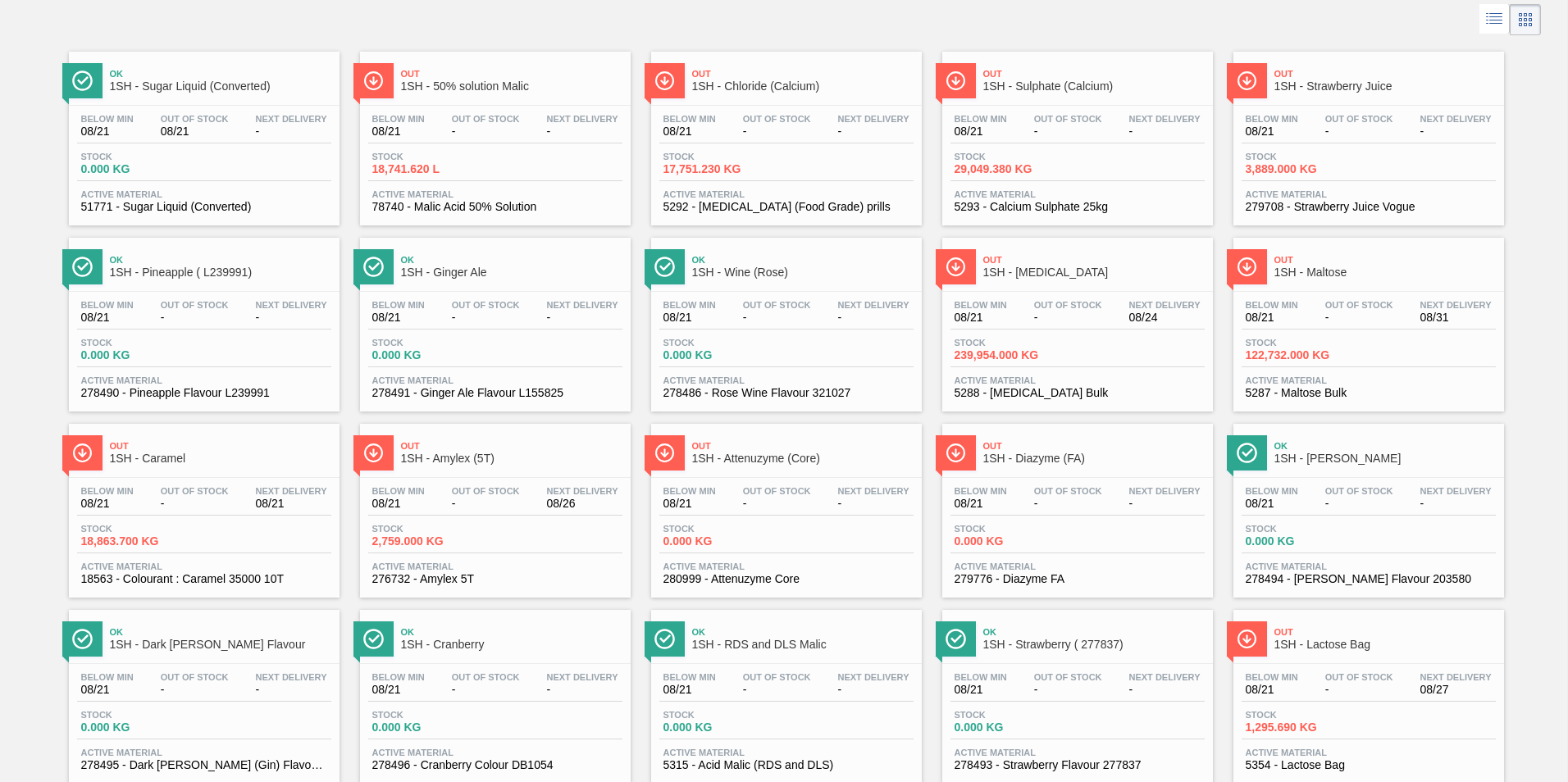
click at [1016, 269] on span "1SH - [MEDICAL_DATA]" at bounding box center [1094, 272] width 222 height 12
